Goal: Task Accomplishment & Management: Complete application form

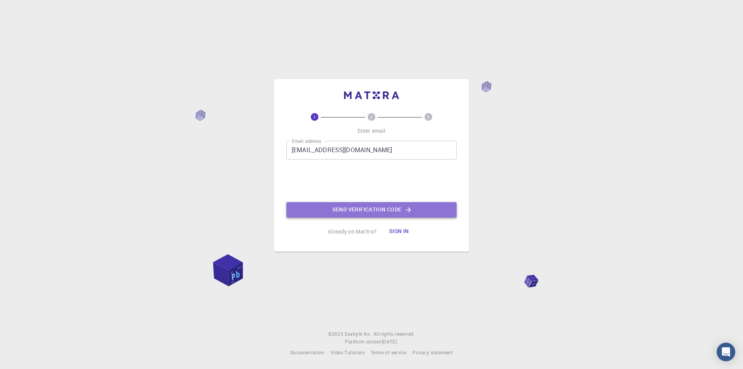
click at [373, 208] on button "Send verification code" at bounding box center [371, 209] width 170 height 15
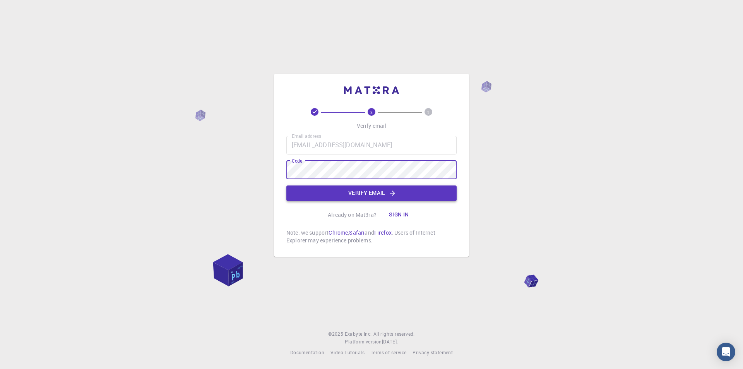
click at [360, 187] on button "Verify email" at bounding box center [371, 192] width 170 height 15
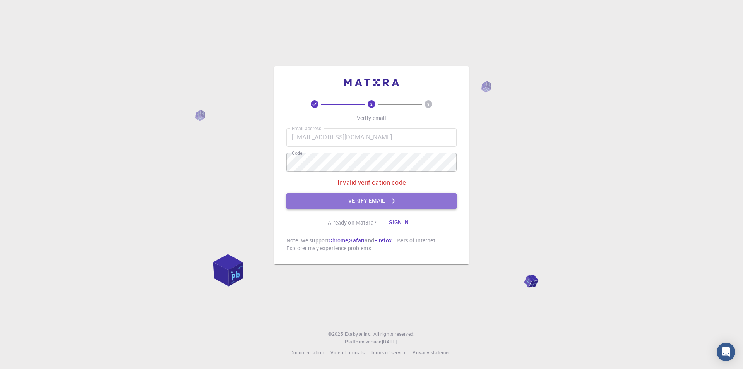
click at [366, 204] on button "Verify email" at bounding box center [371, 200] width 170 height 15
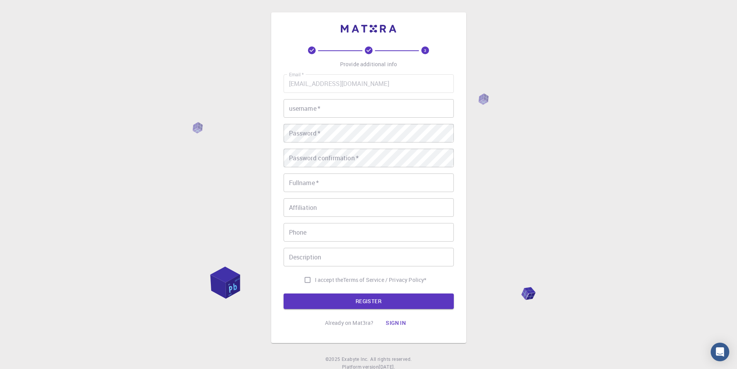
click at [345, 107] on input "username   *" at bounding box center [369, 108] width 170 height 19
type input "[PERSON_NAME]"
click at [337, 192] on div "Email   * [EMAIL_ADDRESS][DOMAIN_NAME] Email   * username   * [PERSON_NAME] use…" at bounding box center [369, 180] width 170 height 213
click at [330, 186] on input "Fullname   *" at bounding box center [369, 182] width 170 height 19
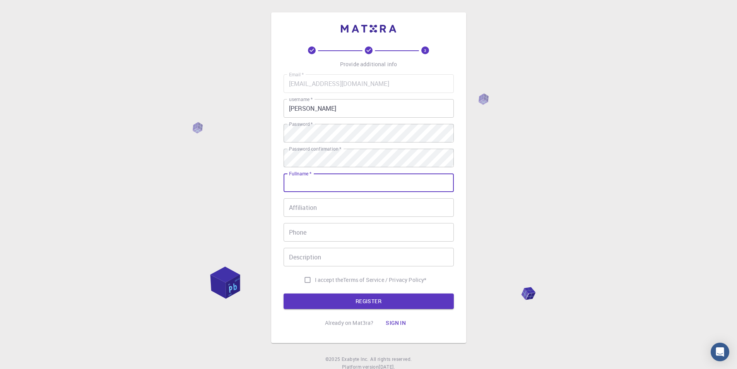
type input "[PERSON_NAME]"
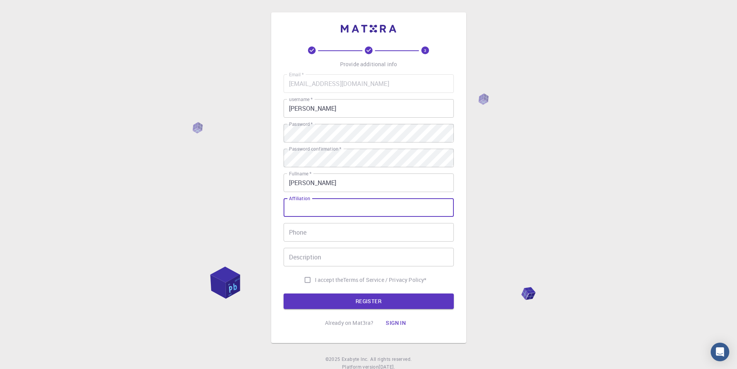
click at [337, 209] on input "Affiliation" at bounding box center [369, 207] width 170 height 19
type input "designer"
click at [333, 233] on input "Phone" at bounding box center [369, 232] width 170 height 19
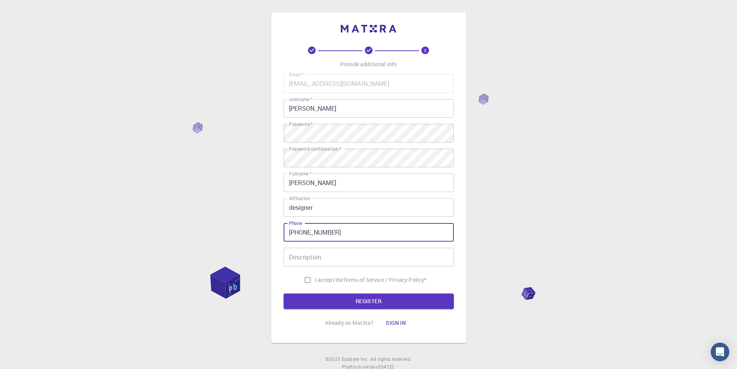
type input "[PHONE_NUMBER]"
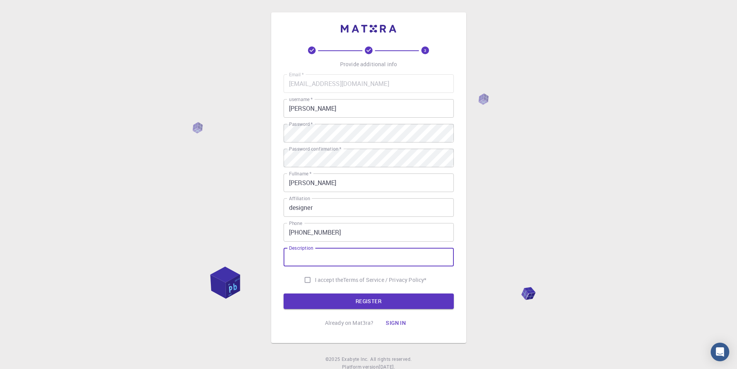
click at [324, 251] on input "Description" at bounding box center [369, 257] width 170 height 19
click at [329, 257] on input "Description" at bounding box center [369, 257] width 170 height 19
click at [306, 281] on input "I accept the Terms of Service / Privacy Policy *" at bounding box center [307, 279] width 15 height 15
checkbox input "true"
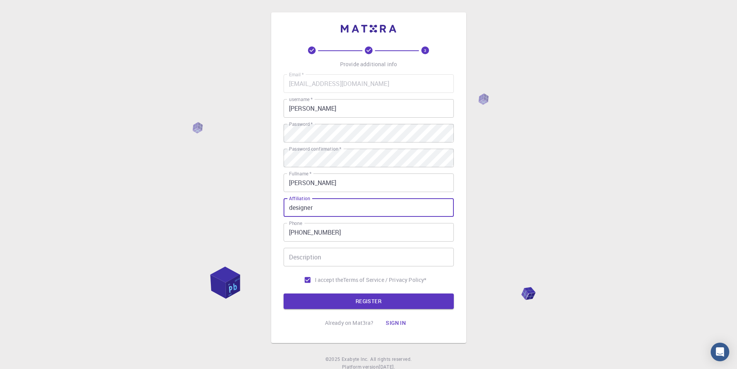
click at [322, 210] on input "designer" at bounding box center [369, 207] width 170 height 19
drag, startPoint x: 277, startPoint y: 207, endPoint x: 271, endPoint y: 206, distance: 5.8
click at [271, 206] on div "3 Provide additional info Email   * [EMAIL_ADDRESS][DOMAIN_NAME] Email   * user…" at bounding box center [368, 177] width 195 height 330
type input "None"
click at [313, 263] on input "Description" at bounding box center [369, 257] width 170 height 19
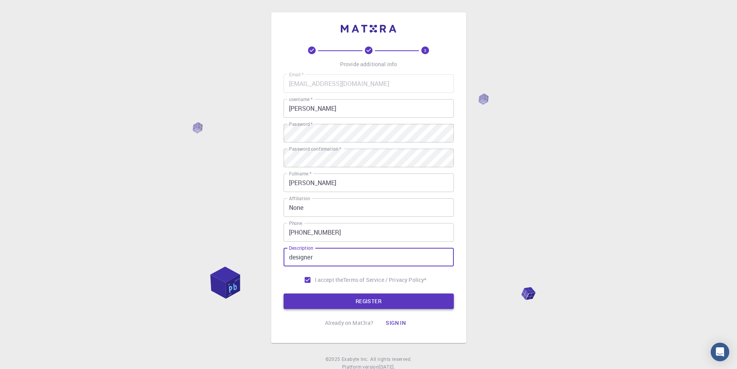
type input "designer"
click at [337, 301] on button "REGISTER" at bounding box center [369, 300] width 170 height 15
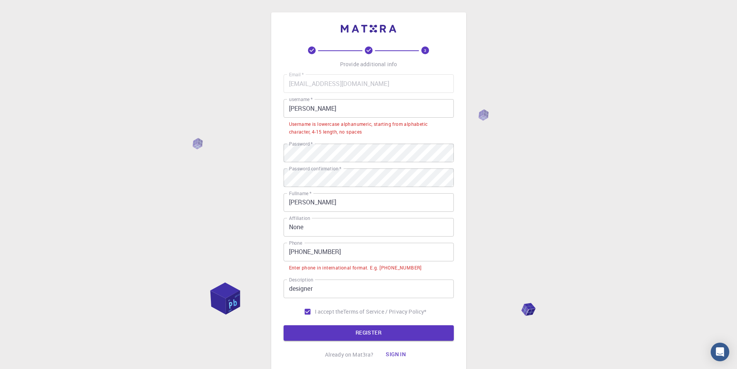
click at [358, 250] on input "[PHONE_NUMBER]" at bounding box center [369, 252] width 170 height 19
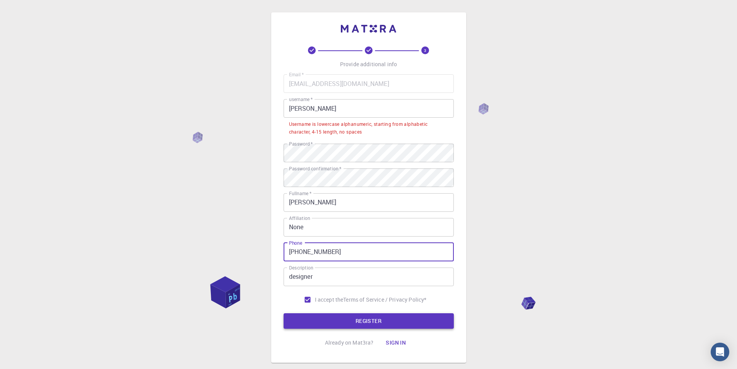
click at [366, 315] on button "REGISTER" at bounding box center [369, 320] width 170 height 15
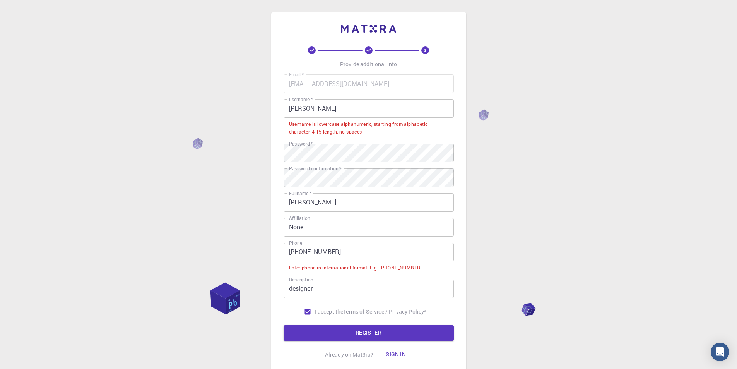
click at [351, 249] on input "[PHONE_NUMBER]" at bounding box center [369, 252] width 170 height 19
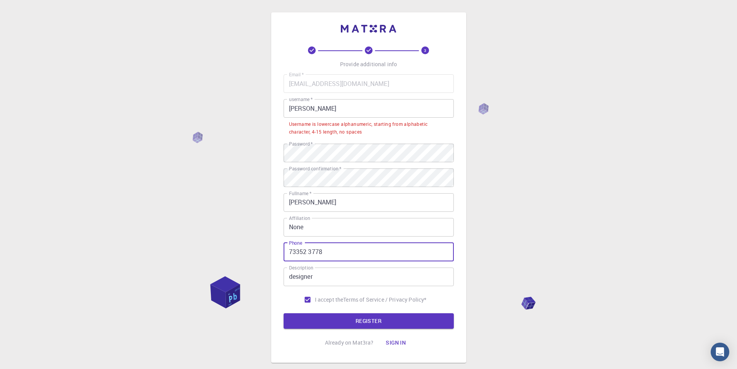
click at [284, 313] on button "REGISTER" at bounding box center [369, 320] width 170 height 15
click at [354, 320] on button "REGISTER" at bounding box center [369, 320] width 170 height 15
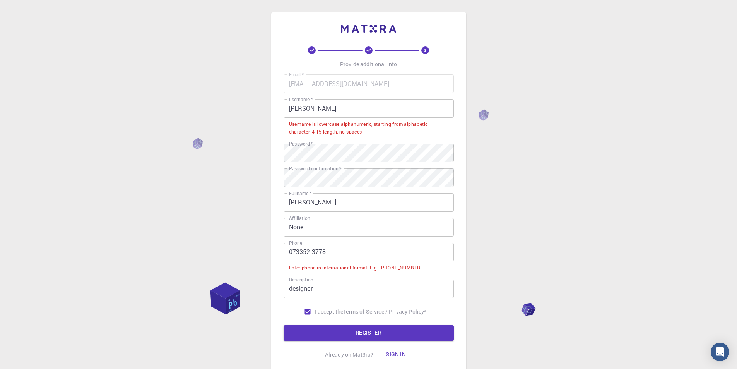
click at [344, 252] on input "073352 3778" at bounding box center [369, 252] width 170 height 19
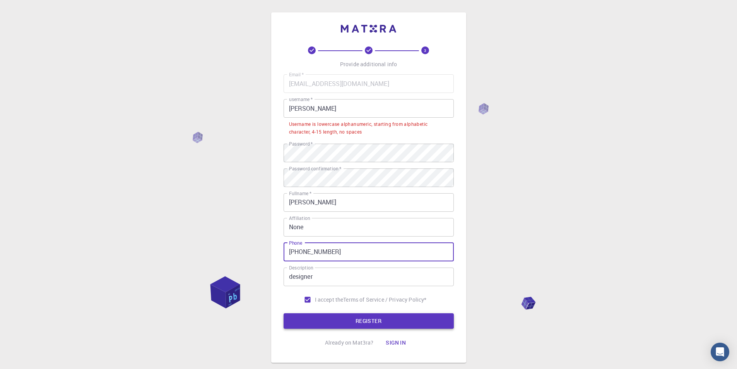
type input "[PHONE_NUMBER]"
click at [355, 322] on button "REGISTER" at bounding box center [369, 320] width 170 height 15
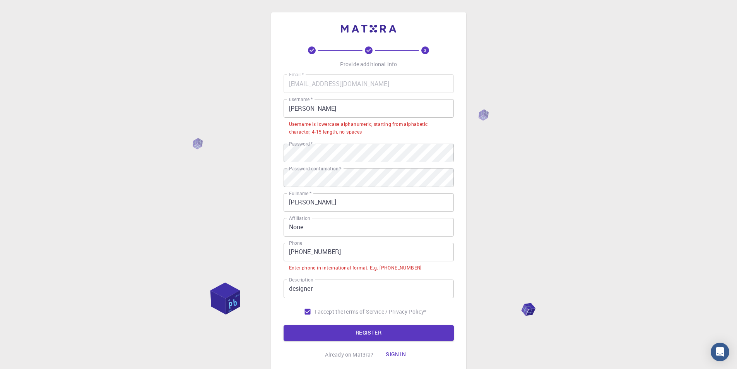
click at [329, 107] on input "[PERSON_NAME]" at bounding box center [369, 108] width 170 height 19
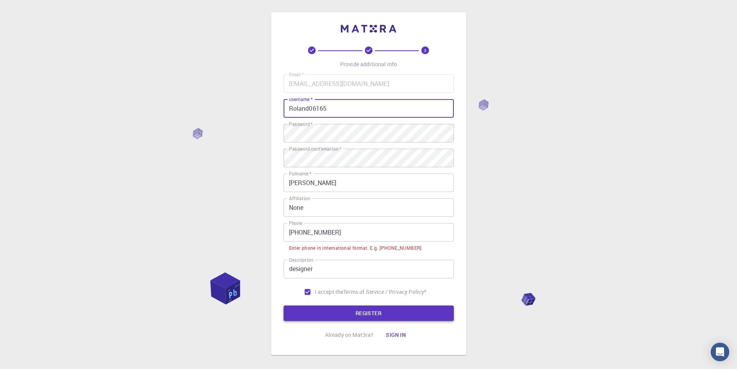
type input "Roland06165"
click at [368, 310] on button "REGISTER" at bounding box center [369, 312] width 170 height 15
